Goal: Task Accomplishment & Management: Manage account settings

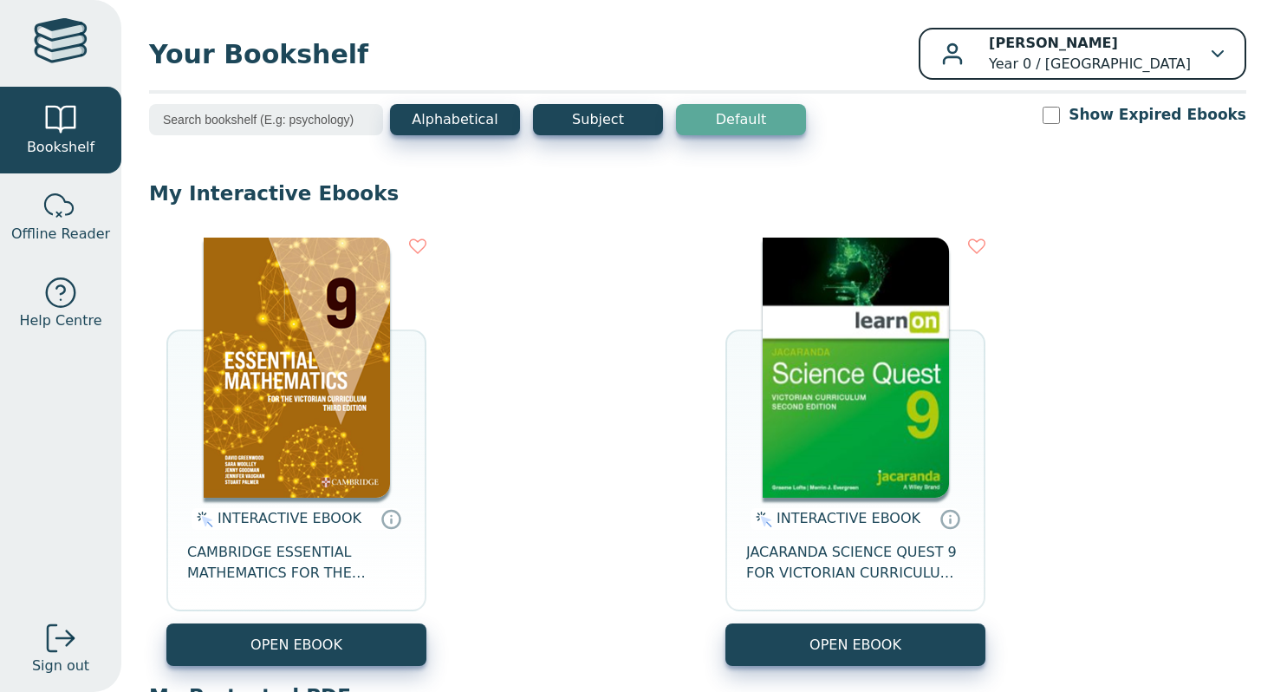
click at [1083, 51] on p "[PERSON_NAME] Year 0 / [GEOGRAPHIC_DATA]" at bounding box center [1090, 54] width 202 height 42
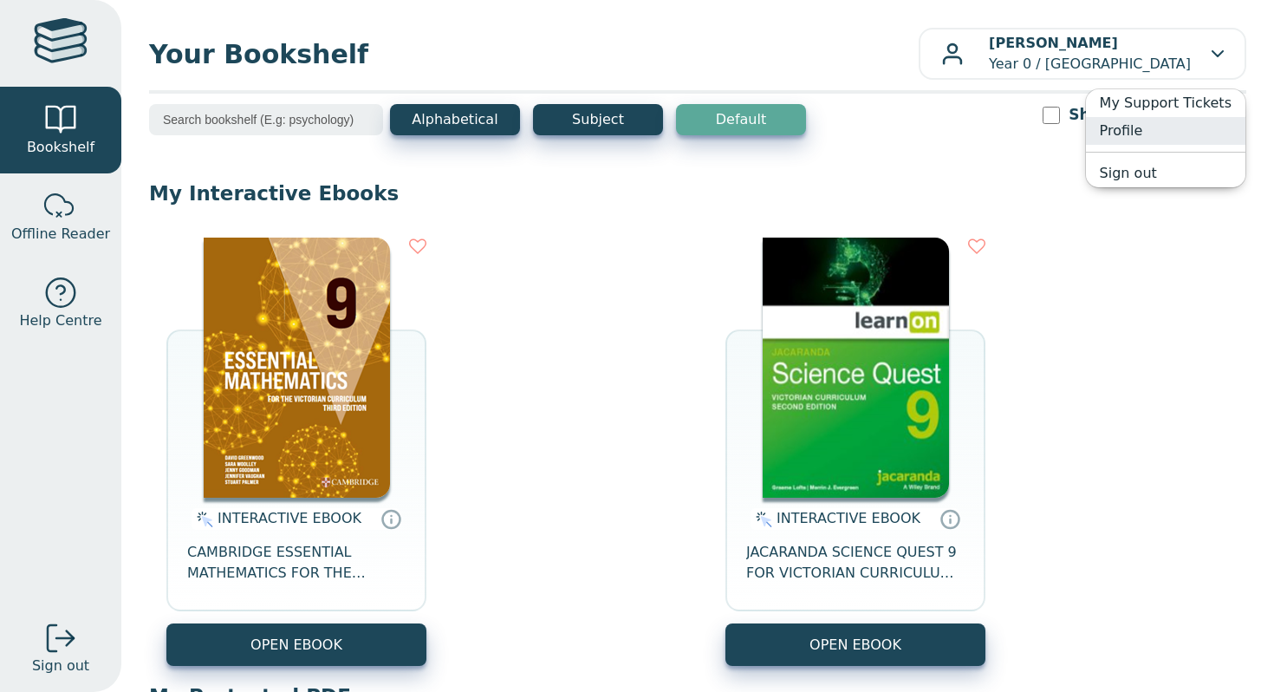
click at [1144, 134] on link "Profile" at bounding box center [1166, 131] width 160 height 28
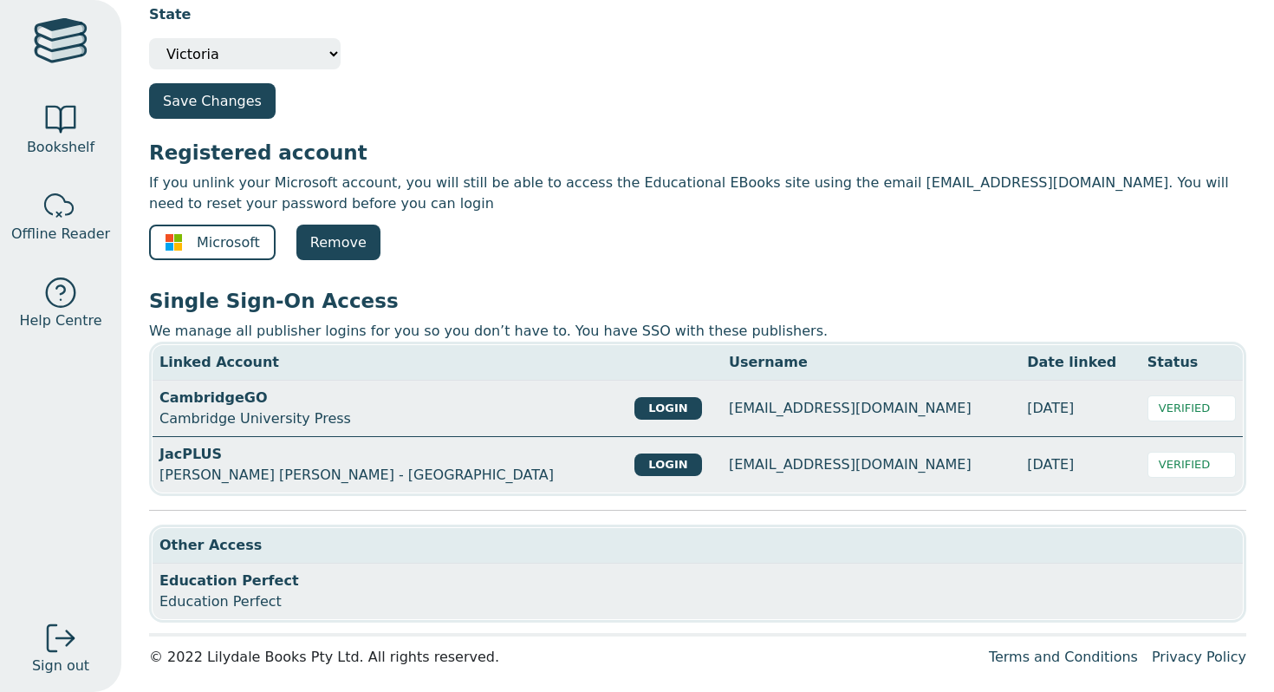
scroll to position [227, 0]
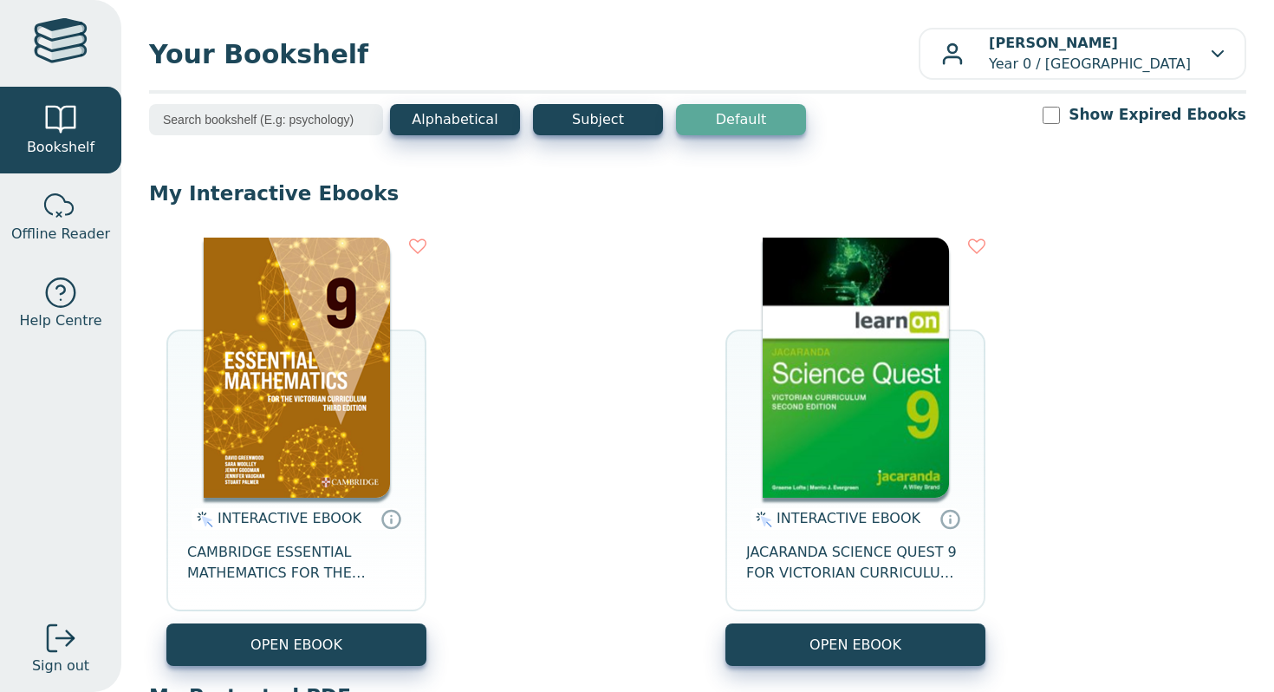
click at [339, 422] on img at bounding box center [297, 368] width 186 height 260
